Goal: Check status: Check status

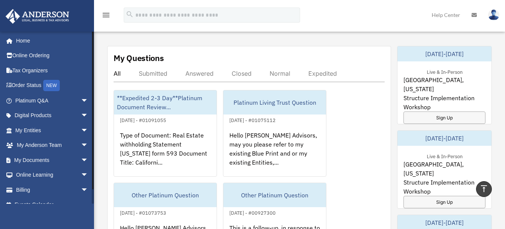
scroll to position [1, 0]
drag, startPoint x: 94, startPoint y: 88, endPoint x: 95, endPoint y: 112, distance: 24.1
click at [95, 112] on div "Dashboard brjimenez@hotmail.com Sign Out brjimenez@hotmail.com Home Online Orde…" at bounding box center [252, 52] width 505 height 893
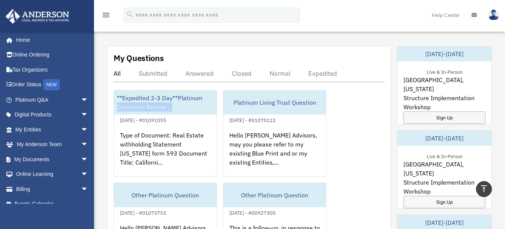
drag, startPoint x: 95, startPoint y: 112, endPoint x: 94, endPoint y: 123, distance: 11.0
click at [94, 123] on div "Exciting News: Introducing Order Status Tracking! Based on your feedback, we're…" at bounding box center [299, 57] width 422 height 884
click at [58, 142] on link "My Anderson Team arrow_drop_down" at bounding box center [52, 144] width 94 height 15
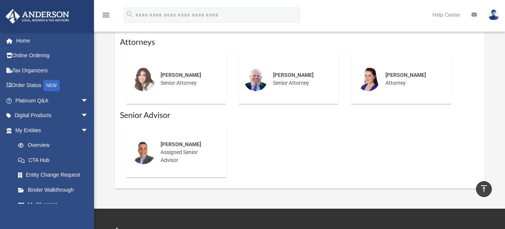
scroll to position [521, 0]
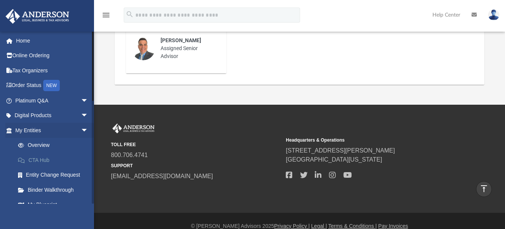
click at [37, 161] on link "CTA Hub" at bounding box center [55, 159] width 89 height 15
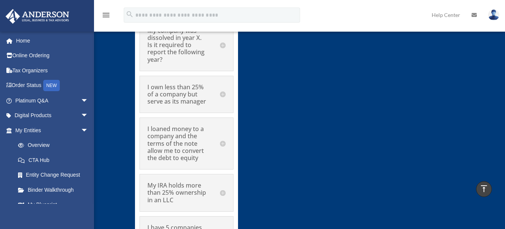
scroll to position [4148, 0]
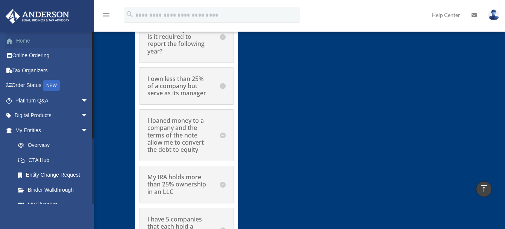
click at [24, 43] on link "Home" at bounding box center [52, 40] width 94 height 15
click at [20, 42] on link "Home" at bounding box center [52, 40] width 94 height 15
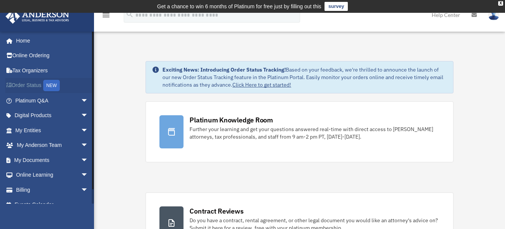
click at [30, 86] on link "Order Status NEW" at bounding box center [52, 85] width 94 height 15
drag, startPoint x: 19, startPoint y: 41, endPoint x: 14, endPoint y: 40, distance: 5.4
click at [14, 40] on span at bounding box center [14, 40] width 6 height 5
click at [28, 55] on link "Online Ordering" at bounding box center [52, 55] width 94 height 15
